Goal: Task Accomplishment & Management: Manage account settings

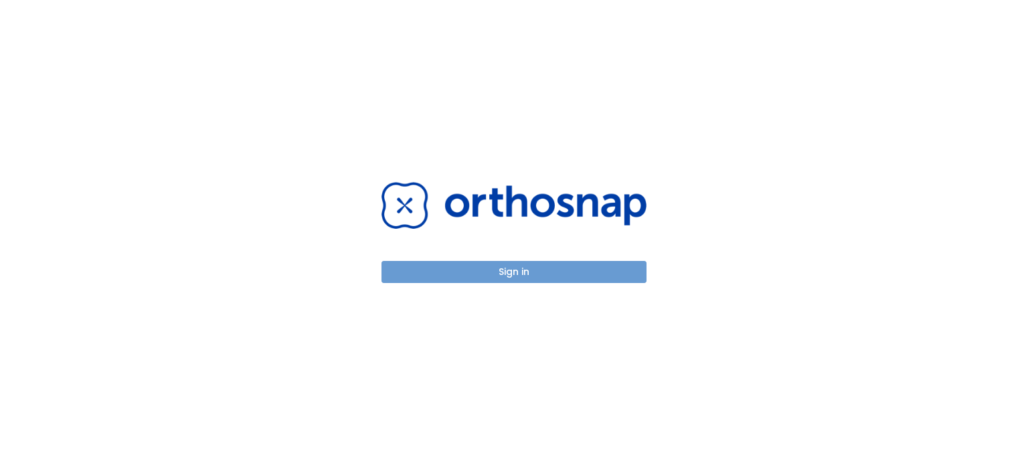
click at [509, 275] on button "Sign in" at bounding box center [514, 272] width 265 height 22
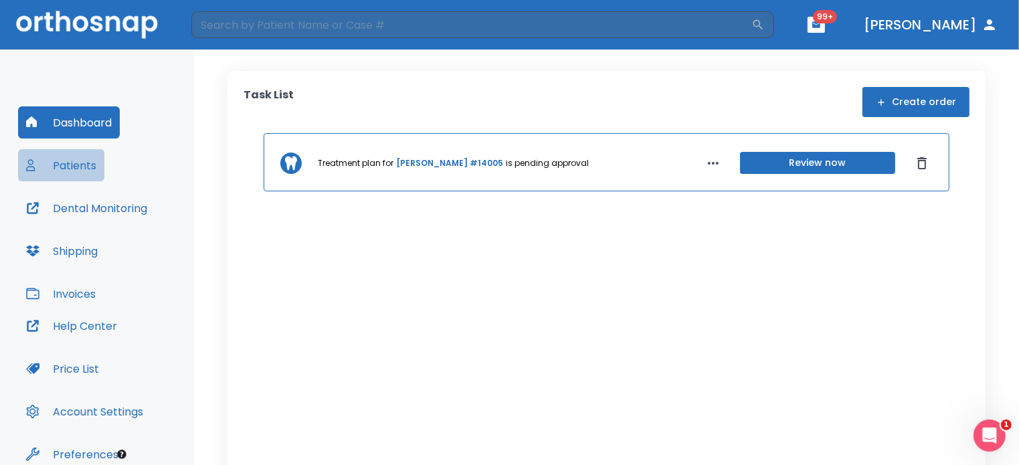
click at [76, 163] on button "Patients" at bounding box center [61, 165] width 86 height 32
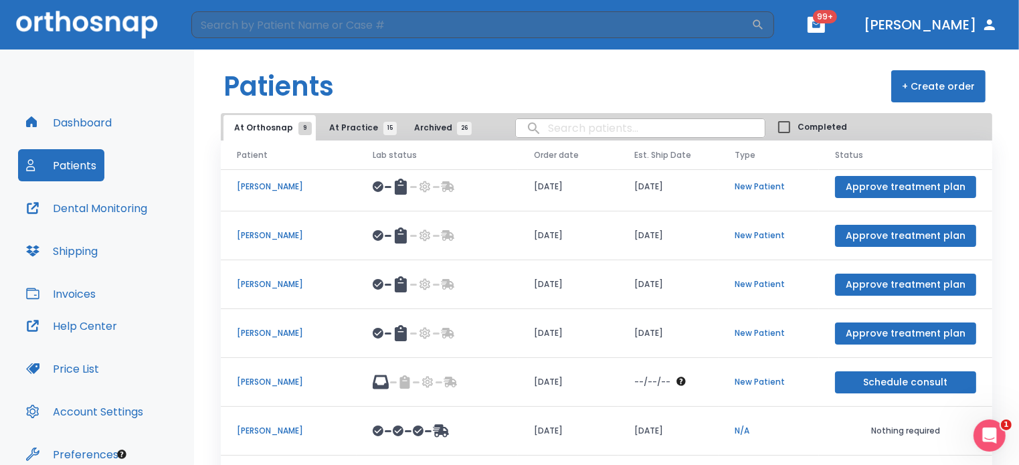
scroll to position [76, 0]
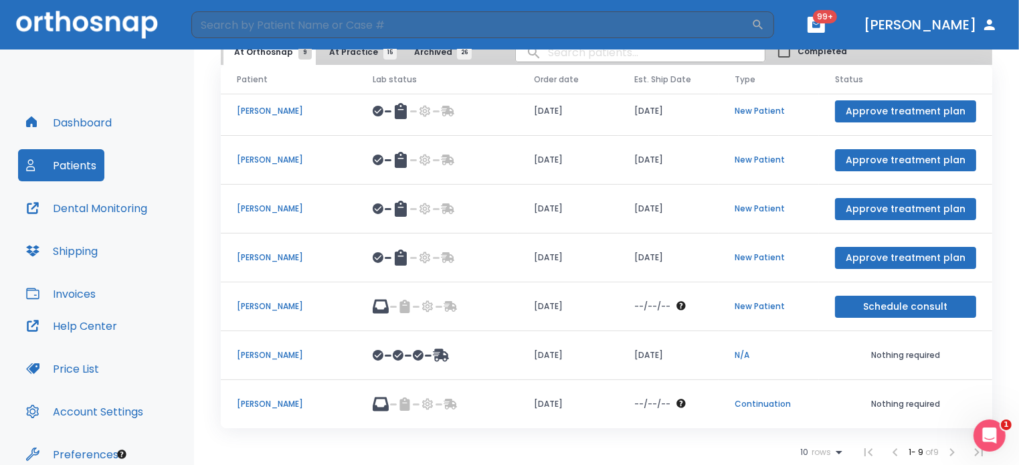
click at [327, 272] on td "[PERSON_NAME]" at bounding box center [289, 258] width 136 height 49
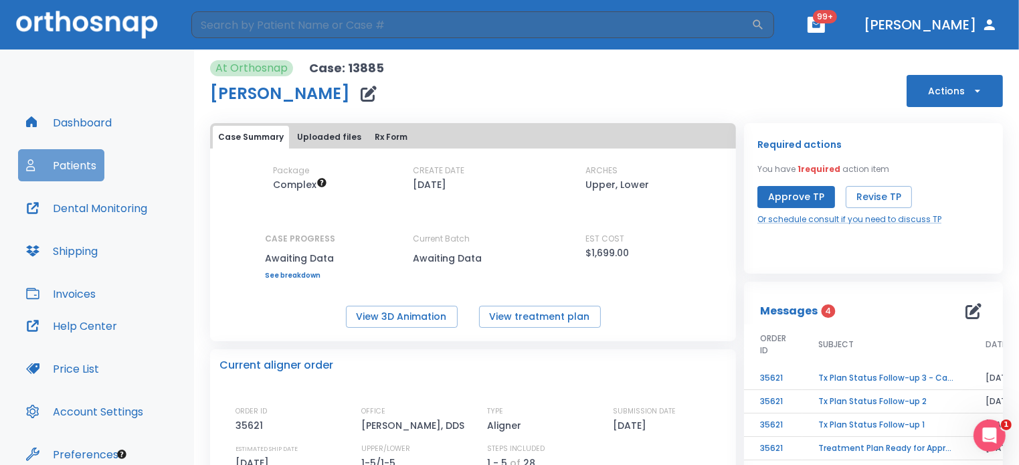
click at [51, 177] on button "Patients" at bounding box center [61, 165] width 86 height 32
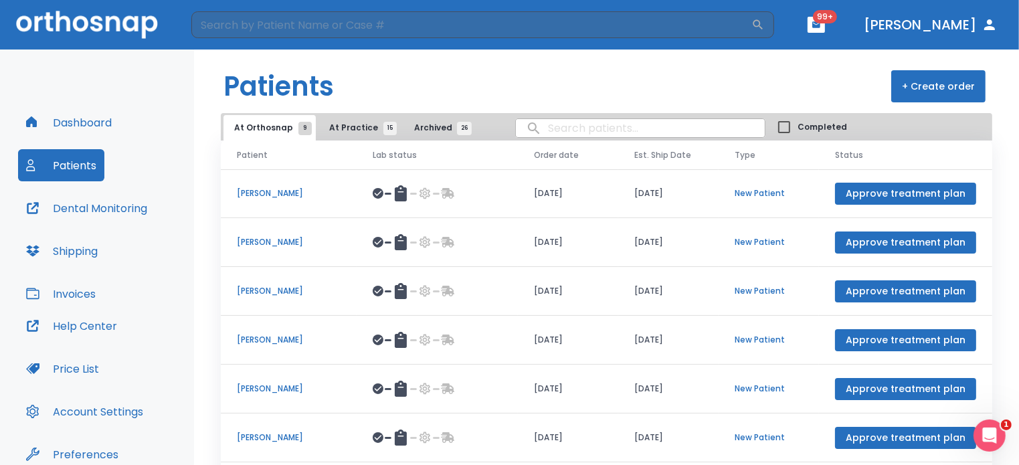
click at [356, 128] on span "At Practice 15" at bounding box center [359, 128] width 61 height 12
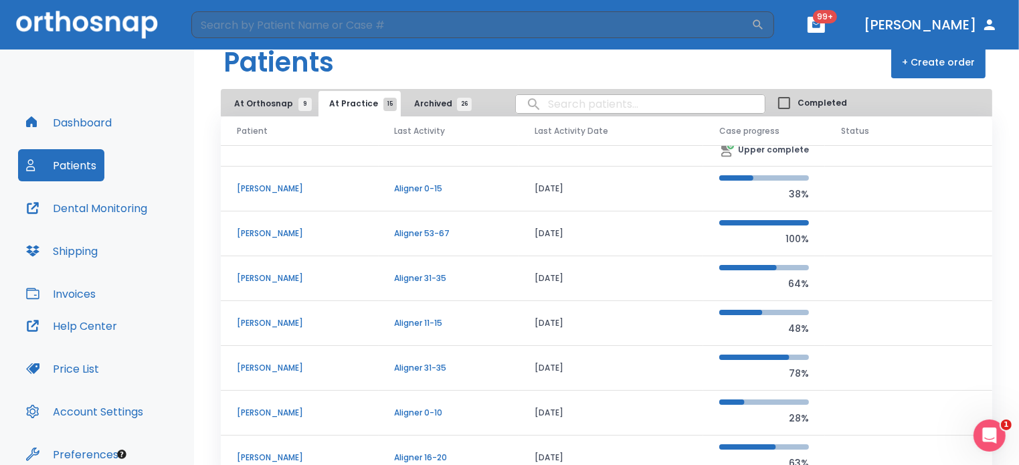
scroll to position [31, 0]
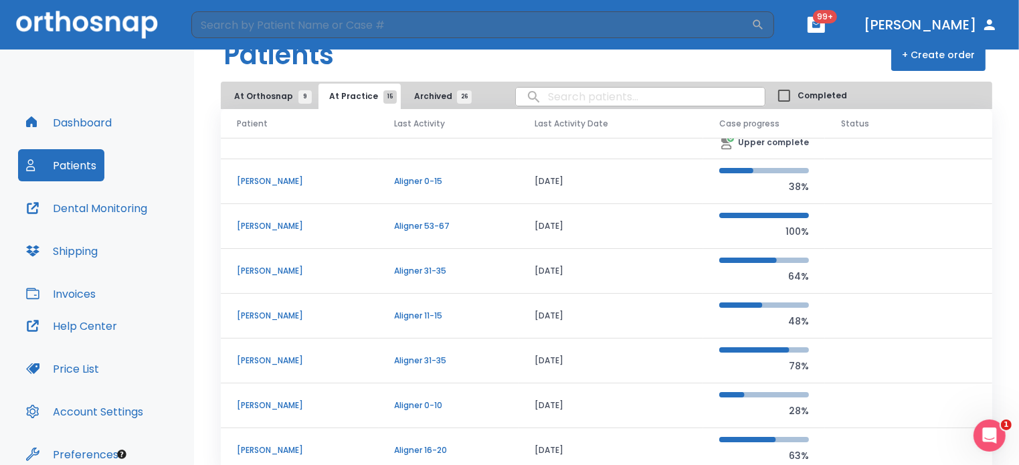
click at [280, 364] on p "[PERSON_NAME]" at bounding box center [300, 361] width 126 height 12
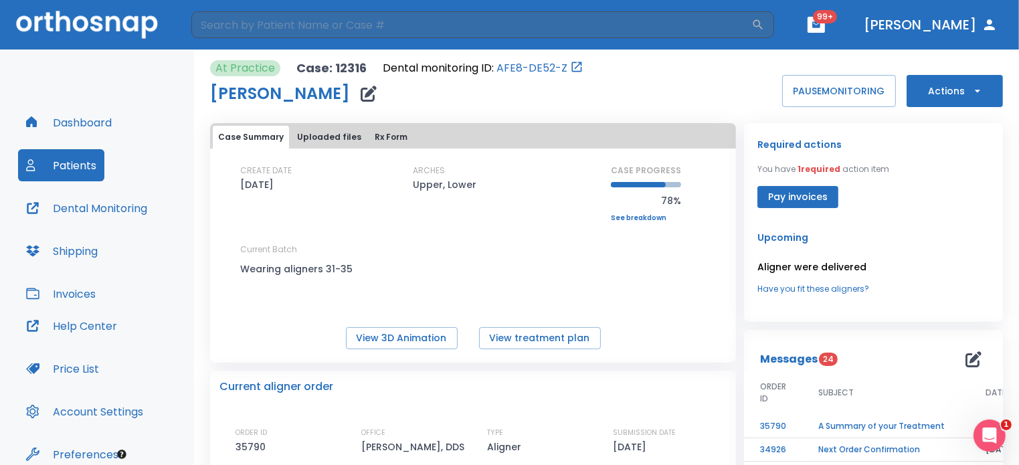
click at [343, 136] on button "Uploaded files" at bounding box center [329, 137] width 75 height 23
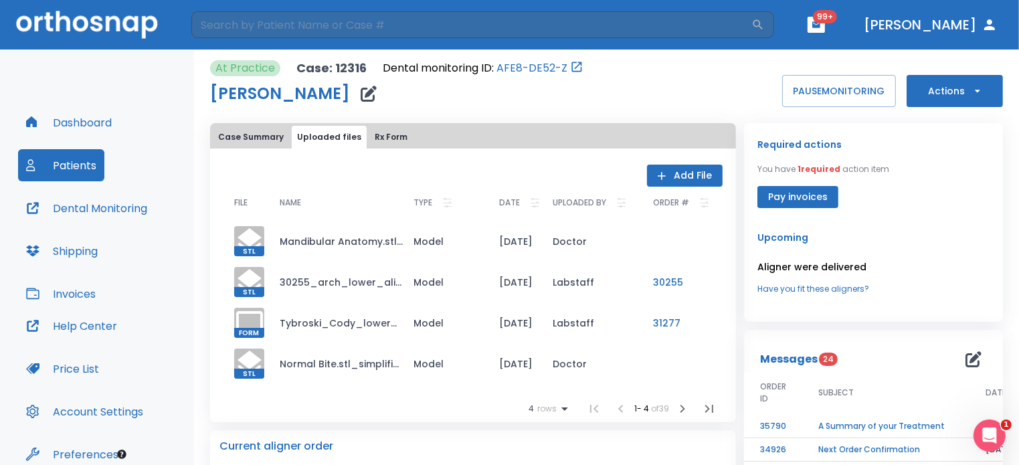
click at [664, 165] on button "Add File" at bounding box center [685, 176] width 76 height 22
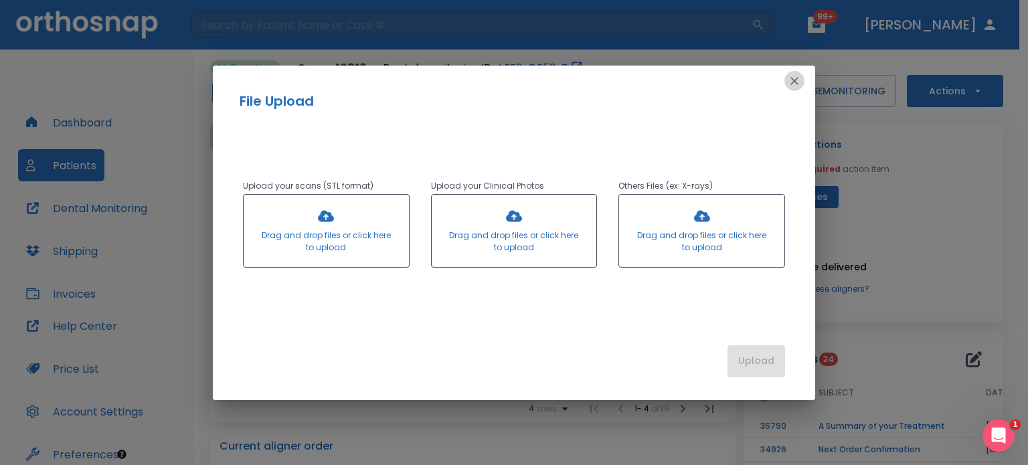
click at [800, 76] on icon "button" at bounding box center [794, 80] width 13 height 13
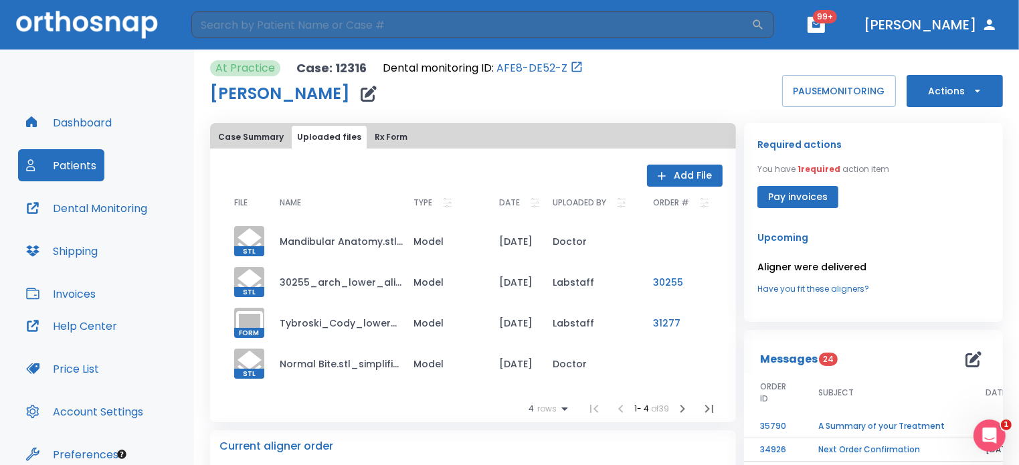
click at [710, 173] on button "Add File" at bounding box center [685, 176] width 76 height 22
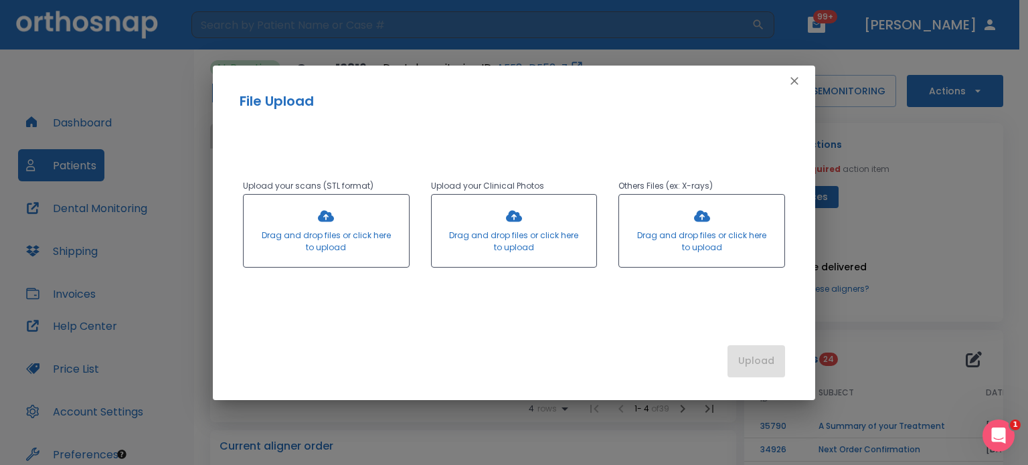
click at [353, 230] on div at bounding box center [326, 231] width 165 height 72
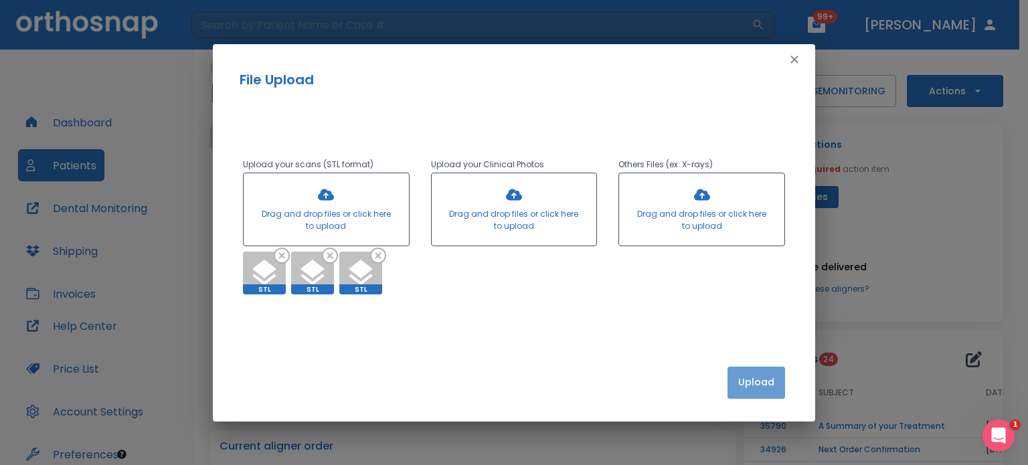
click at [762, 398] on button "Upload" at bounding box center [757, 383] width 58 height 32
